Goal: Transaction & Acquisition: Subscribe to service/newsletter

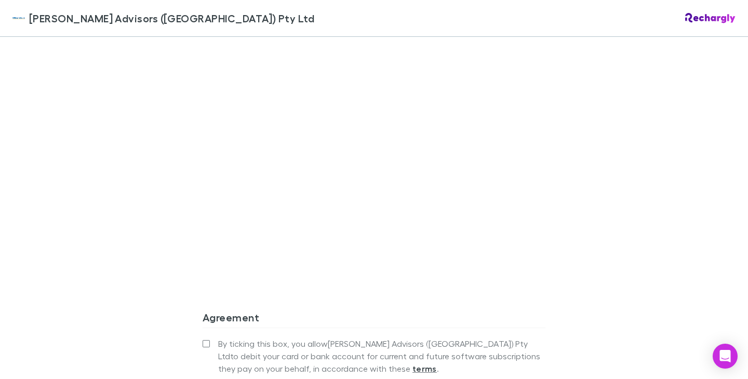
scroll to position [927, 0]
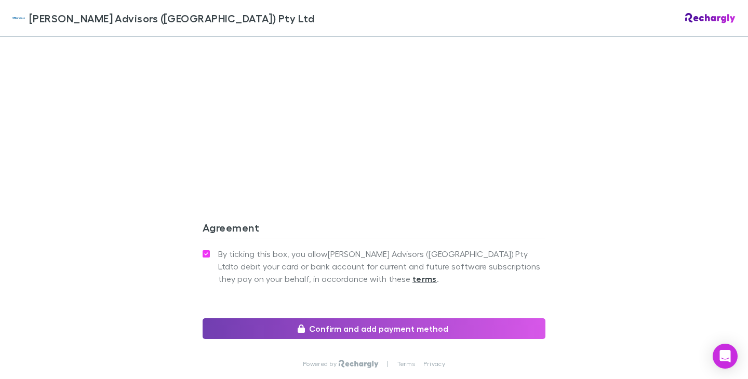
click at [323, 319] on button "Confirm and add payment method" at bounding box center [374, 329] width 343 height 21
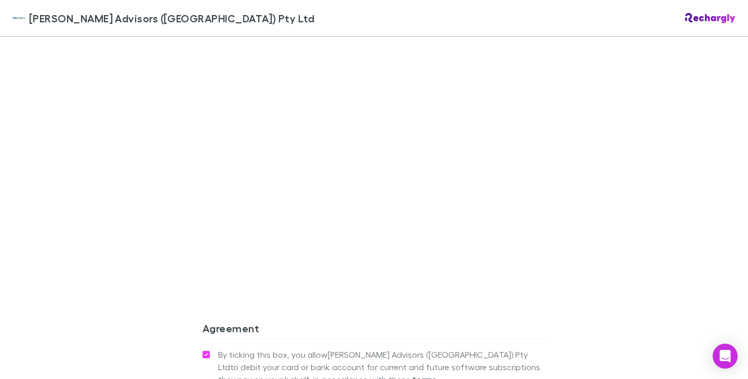
scroll to position [974, 0]
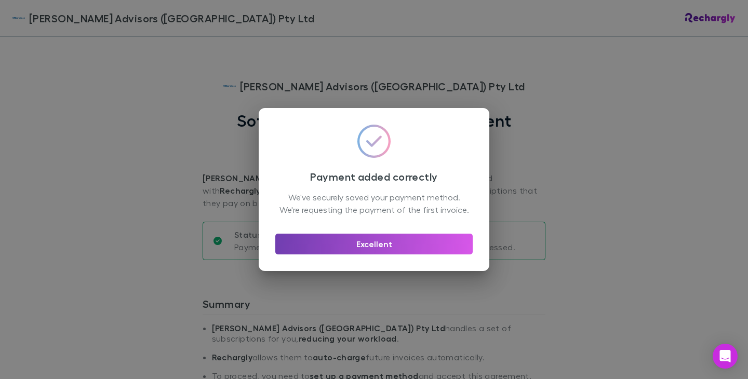
click at [414, 247] on button "Excellent" at bounding box center [373, 244] width 197 height 21
